Goal: Task Accomplishment & Management: Use online tool/utility

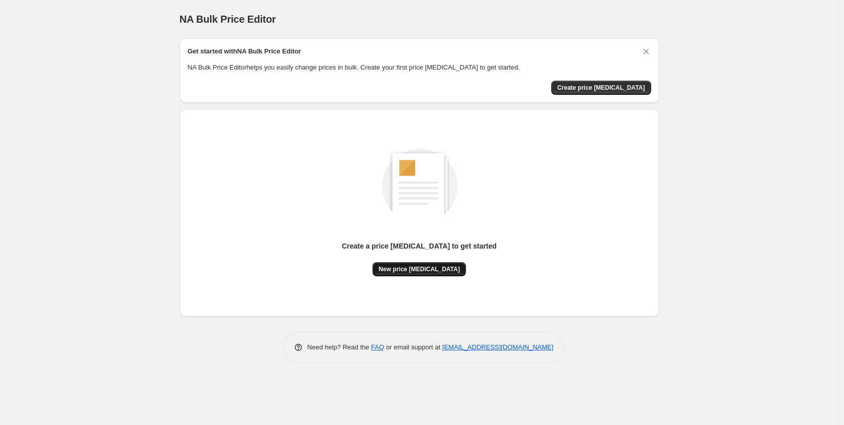
click at [416, 272] on span "New price [MEDICAL_DATA]" at bounding box center [419, 269] width 81 height 8
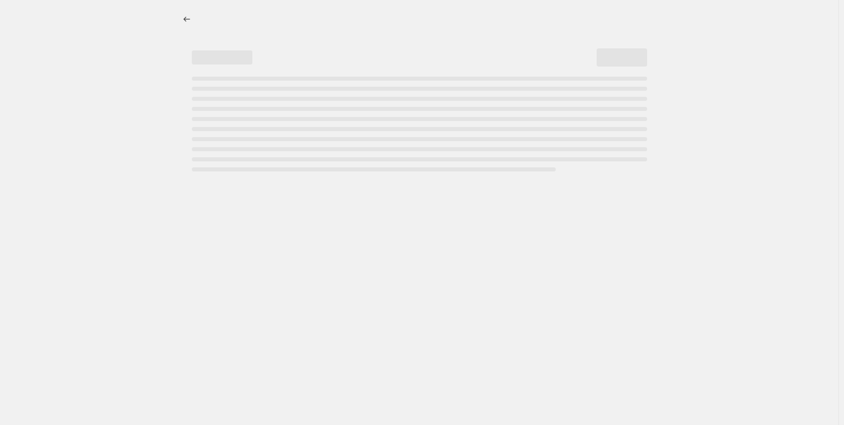
select select "percentage"
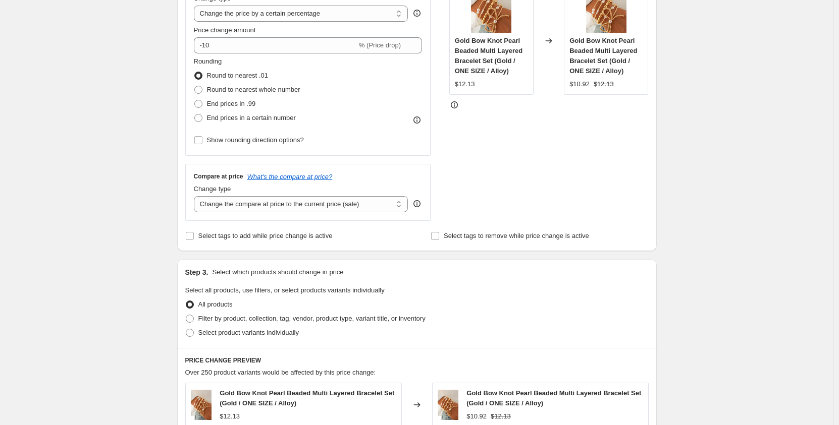
scroll to position [151, 0]
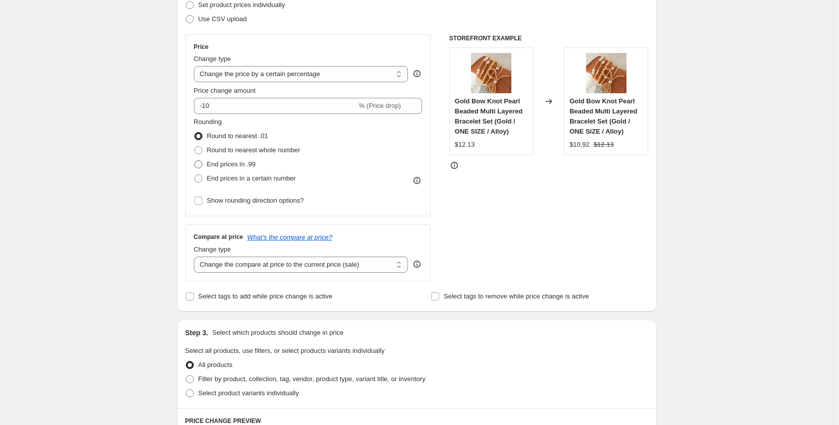
click at [200, 166] on span at bounding box center [198, 164] width 8 height 8
click at [195, 161] on input "End prices in .99" at bounding box center [194, 160] width 1 height 1
radio input "true"
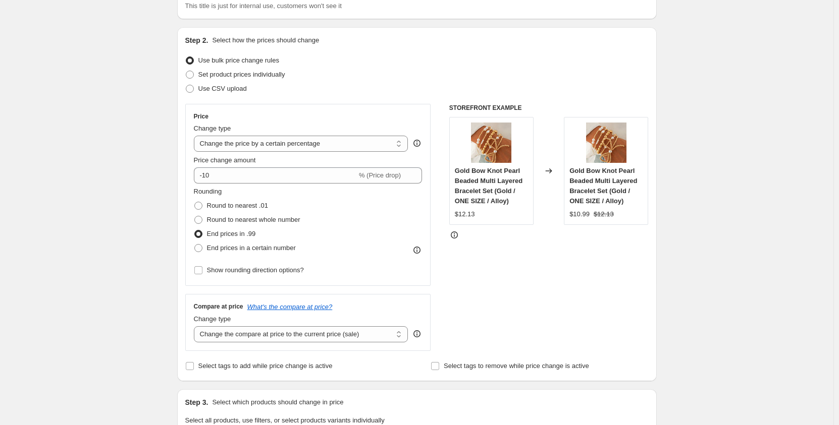
scroll to position [101, 0]
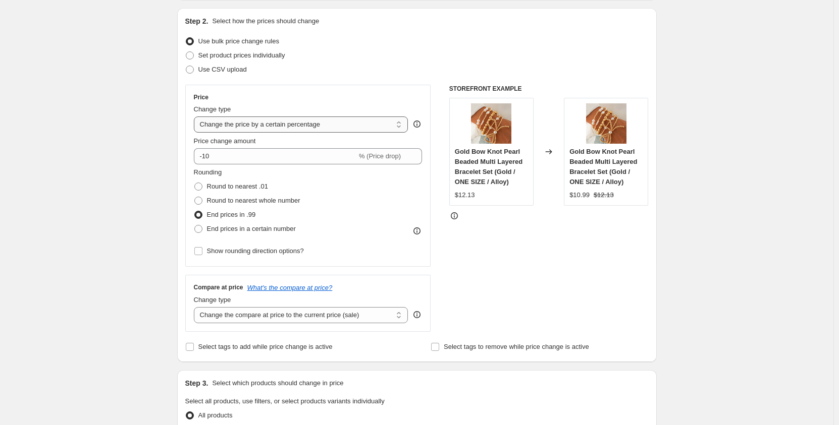
click at [401, 126] on select "Change the price to a certain amount Change the price by a certain amount Chang…" at bounding box center [301, 125] width 214 height 16
click at [196, 117] on select "Change the price to a certain amount Change the price by a certain amount Chang…" at bounding box center [301, 125] width 214 height 16
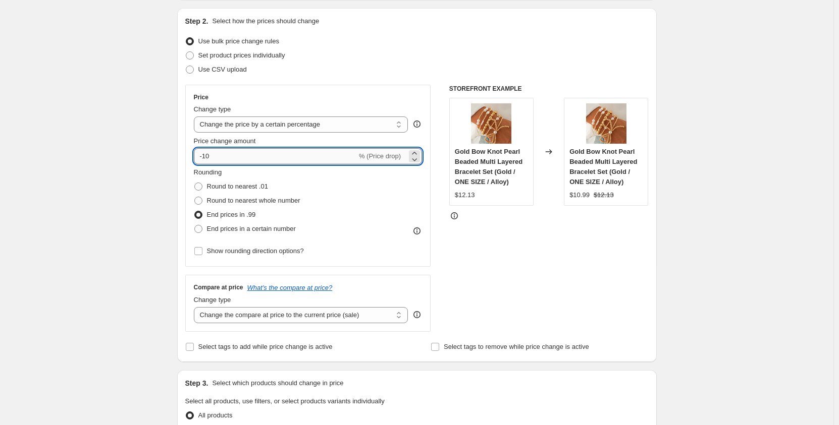
click at [225, 158] on input "-10" at bounding box center [275, 156] width 163 height 16
click at [417, 152] on icon at bounding box center [414, 153] width 10 height 10
click at [415, 159] on icon at bounding box center [414, 159] width 5 height 3
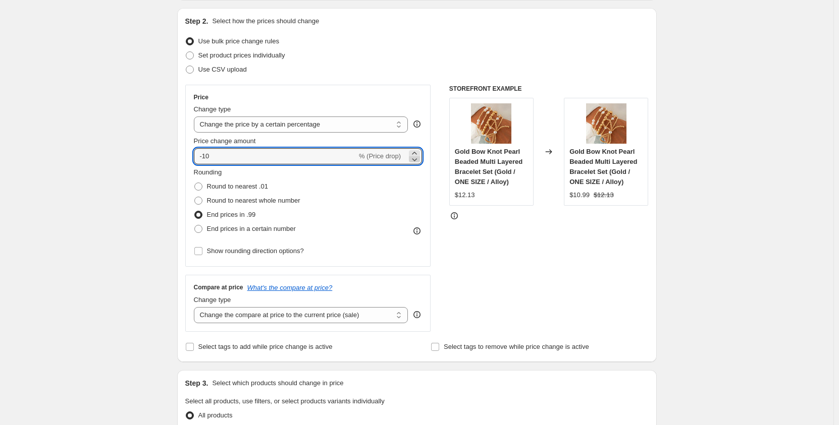
click at [415, 159] on icon at bounding box center [414, 159] width 5 height 3
click at [415, 150] on icon at bounding box center [414, 153] width 10 height 10
click at [418, 152] on icon at bounding box center [414, 153] width 10 height 10
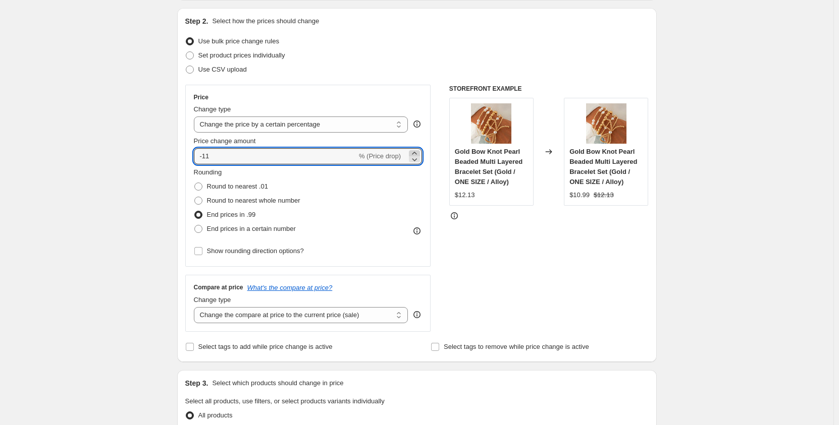
click at [418, 152] on icon at bounding box center [414, 153] width 10 height 10
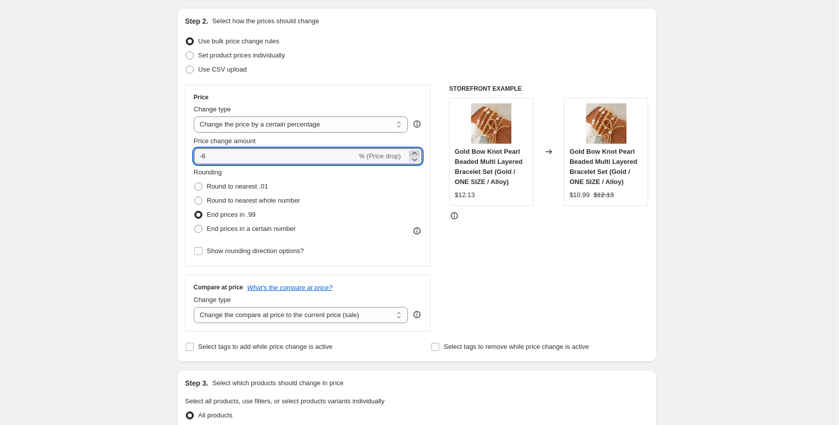
click at [418, 152] on icon at bounding box center [414, 153] width 10 height 10
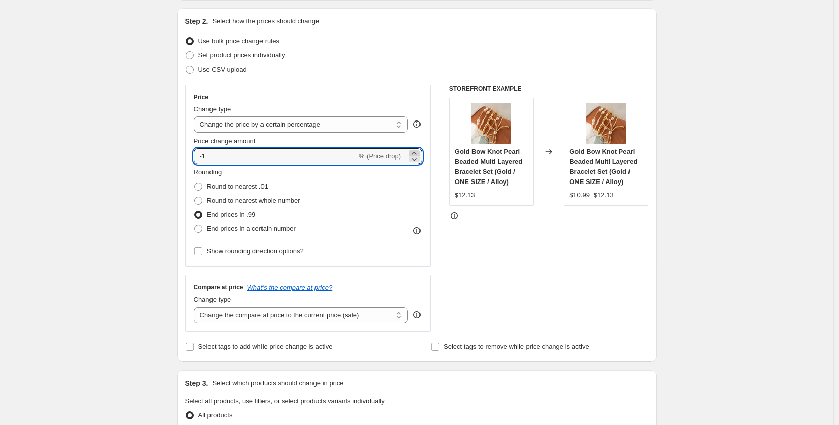
click at [418, 152] on icon at bounding box center [414, 153] width 10 height 10
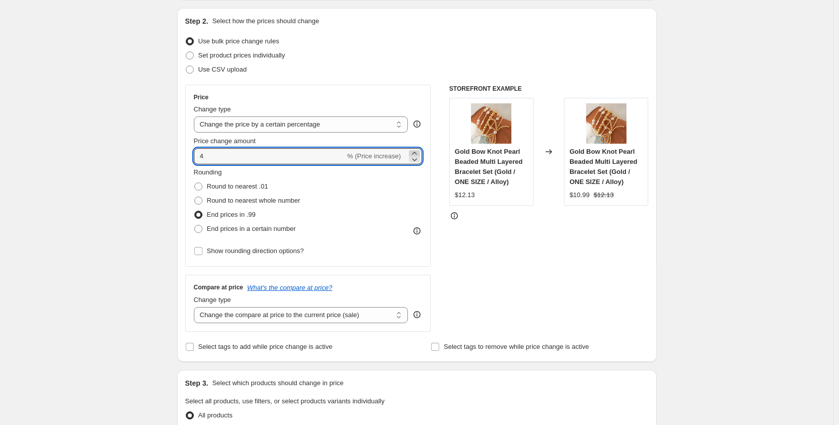
click at [418, 152] on icon at bounding box center [414, 153] width 10 height 10
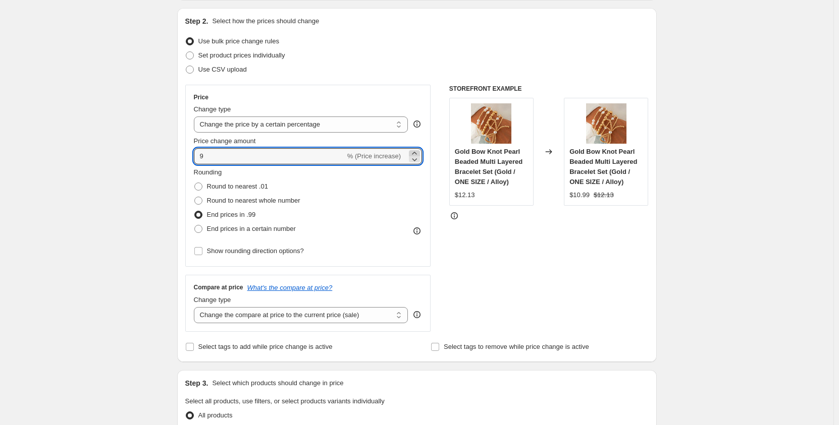
click at [418, 152] on icon at bounding box center [414, 153] width 10 height 10
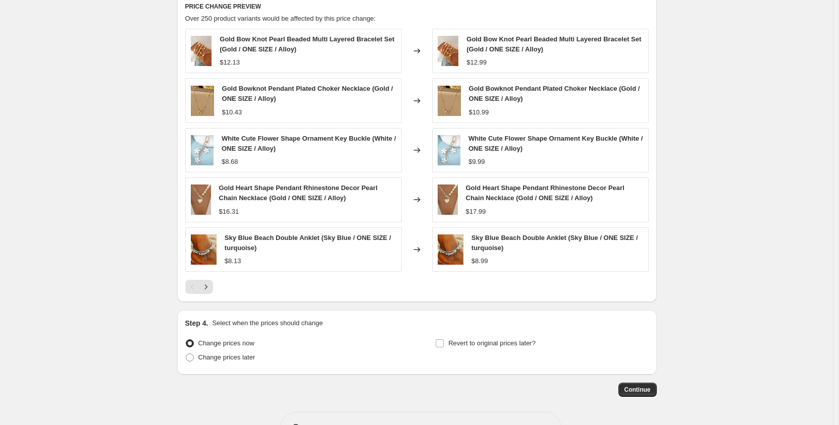
scroll to position [600, 0]
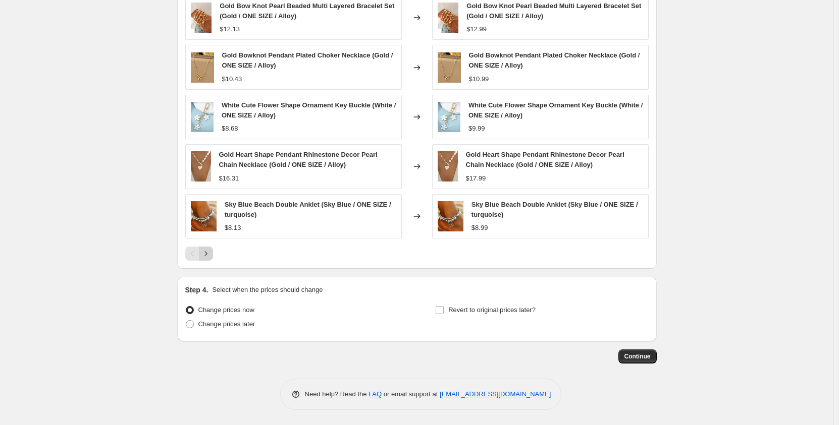
click at [211, 256] on icon "Next" at bounding box center [206, 254] width 10 height 10
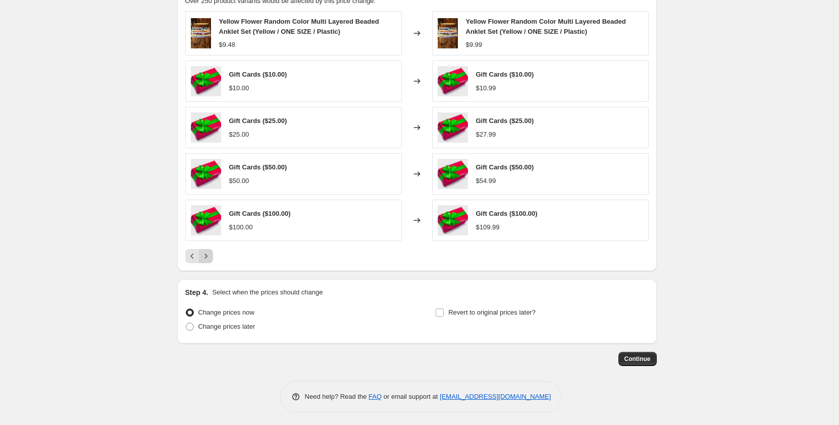
scroll to position [587, 0]
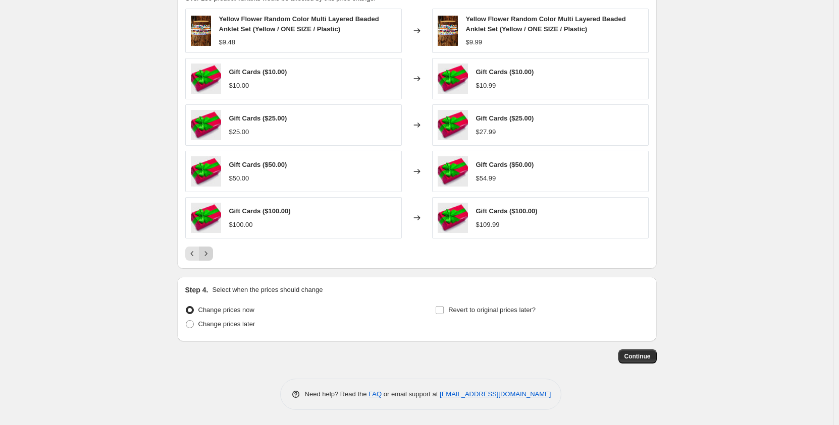
click at [211, 256] on icon "Next" at bounding box center [206, 254] width 10 height 10
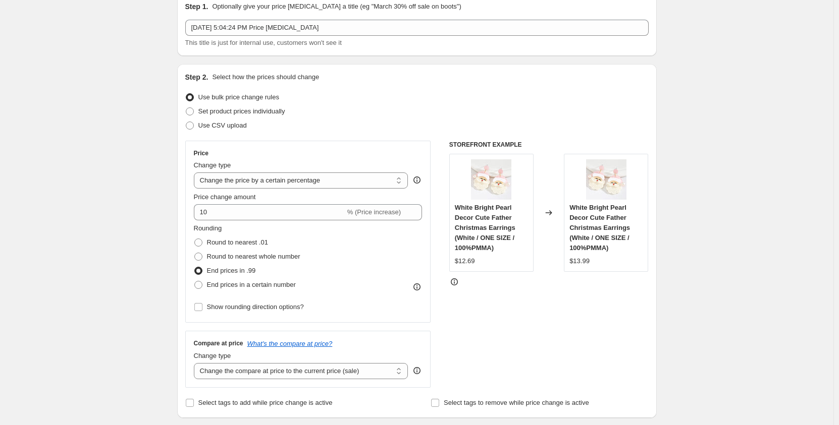
scroll to position [0, 0]
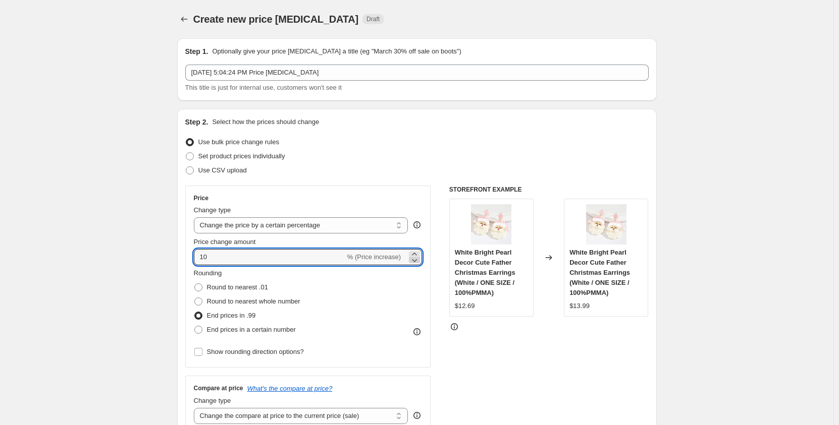
click at [417, 255] on icon at bounding box center [414, 260] width 10 height 10
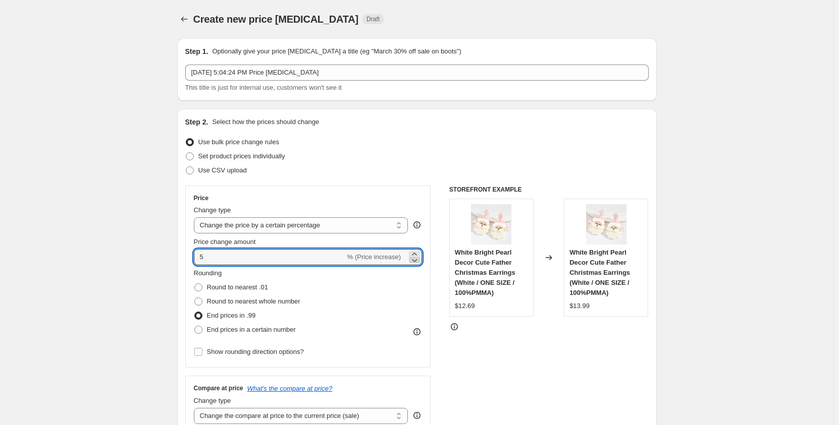
click at [417, 255] on icon at bounding box center [414, 260] width 10 height 10
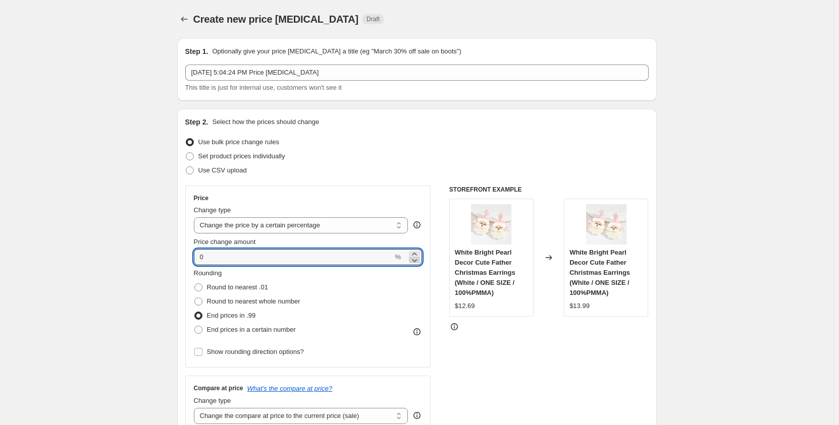
click at [417, 255] on icon at bounding box center [414, 260] width 10 height 10
type input "-3"
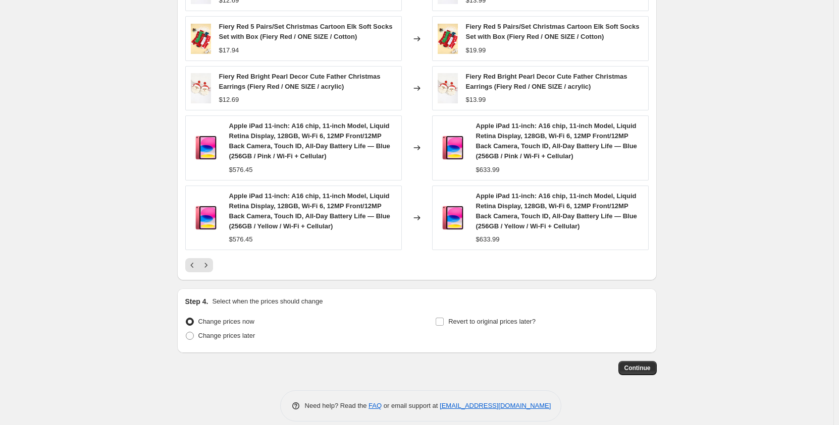
scroll to position [640, 0]
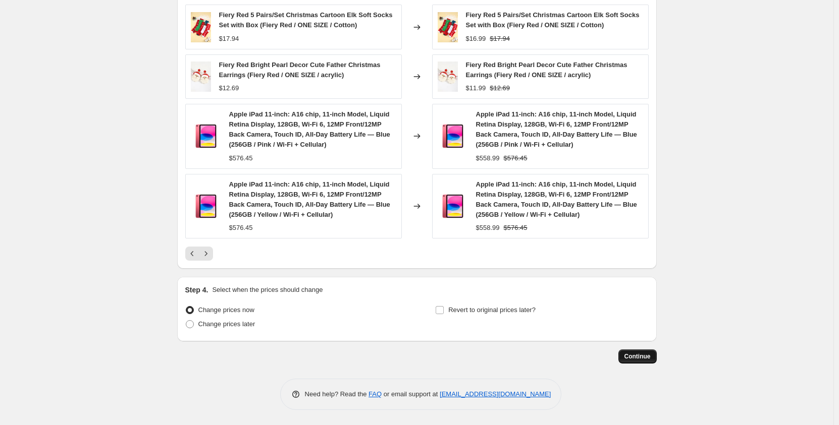
click at [642, 358] on span "Continue" at bounding box center [637, 357] width 26 height 8
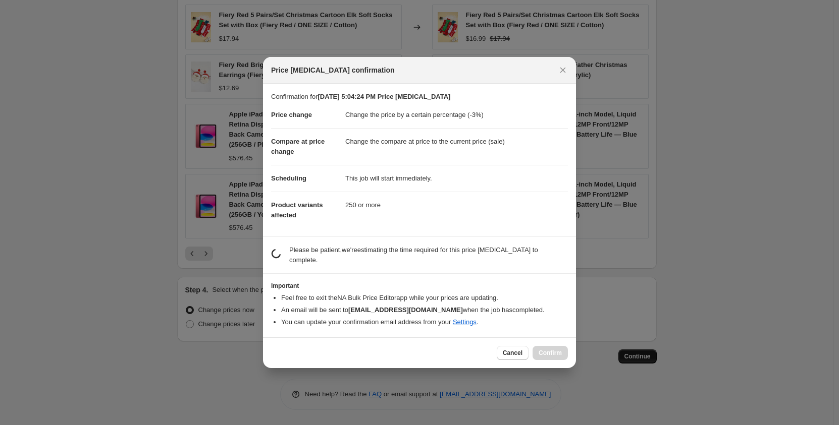
scroll to position [0, 0]
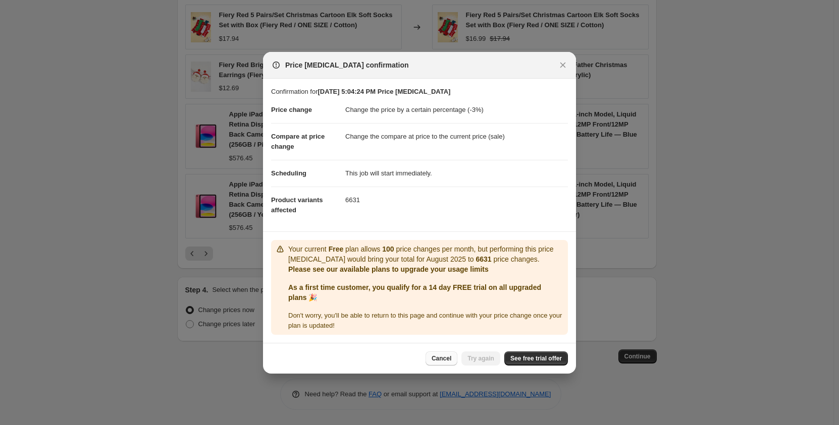
click at [447, 364] on button "Cancel" at bounding box center [441, 359] width 32 height 14
